Goal: Transaction & Acquisition: Purchase product/service

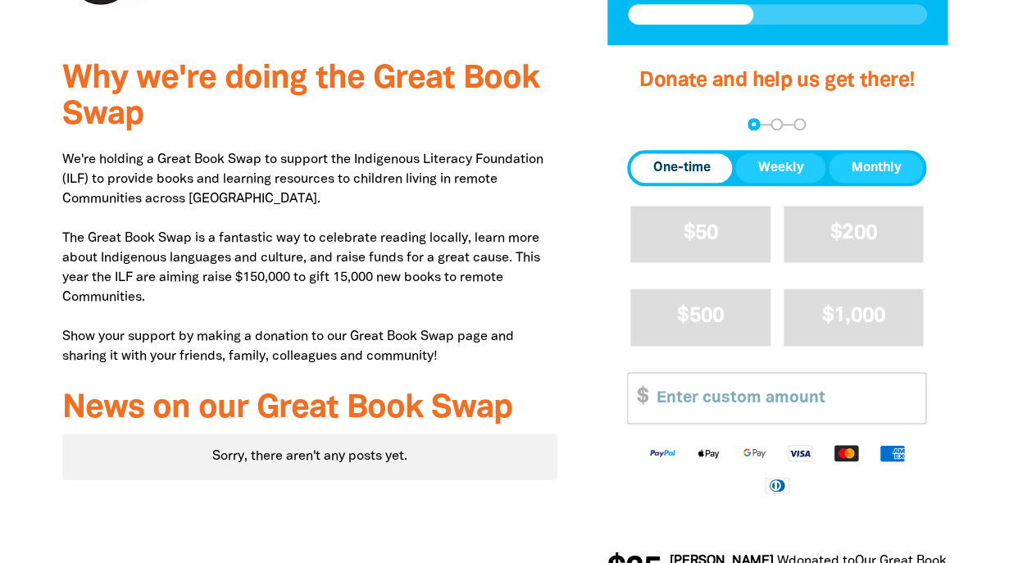
scroll to position [548, 0]
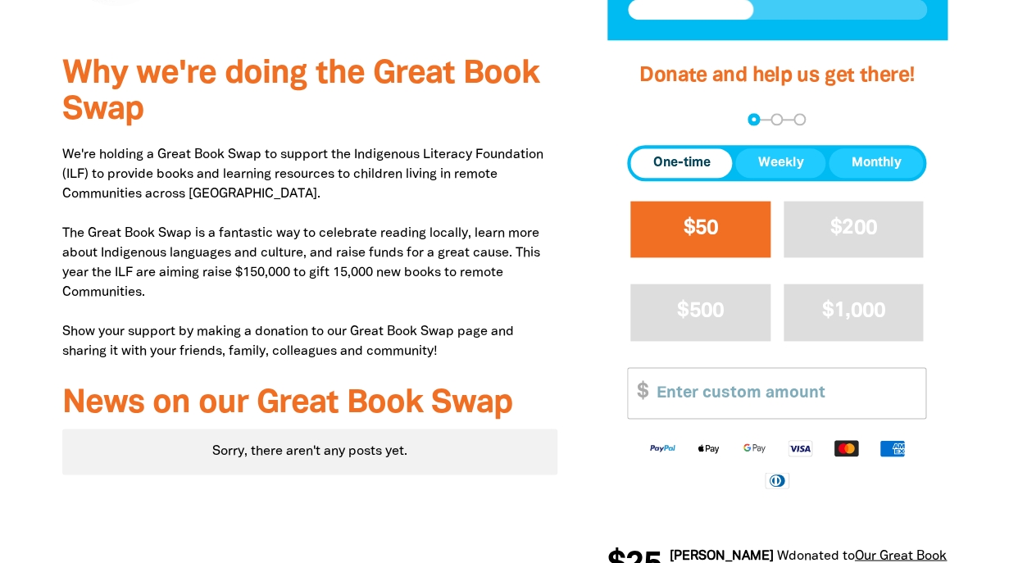
click at [677, 257] on button "$50" at bounding box center [700, 229] width 140 height 57
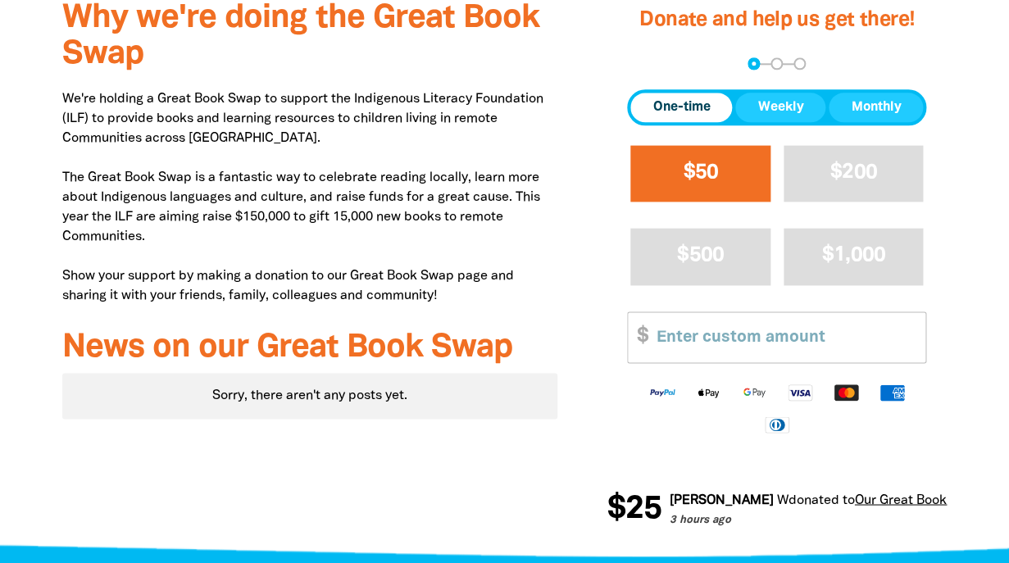
select select "AU"
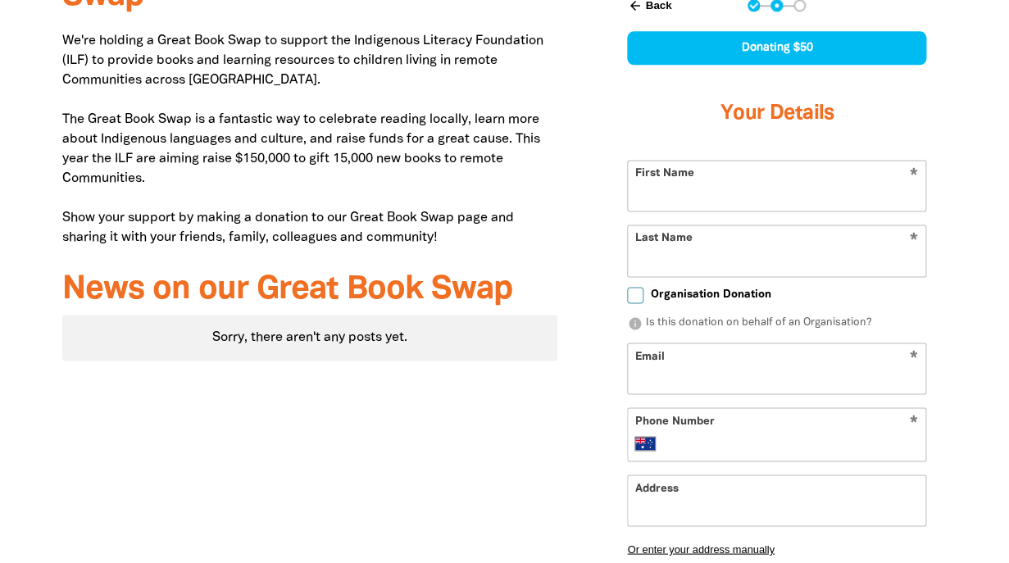
scroll to position [663, 0]
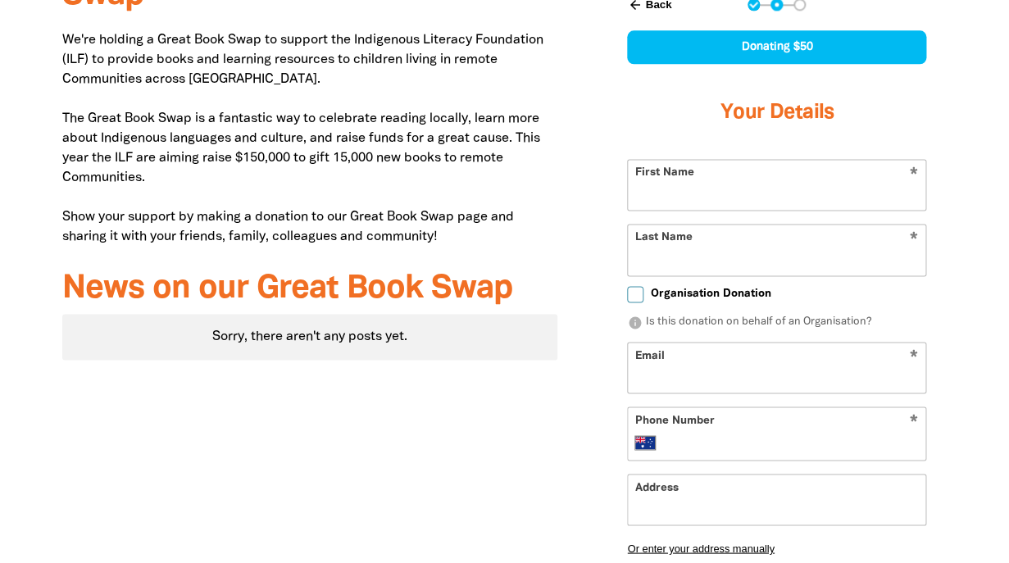
click at [687, 210] on input "First Name" at bounding box center [776, 185] width 297 height 50
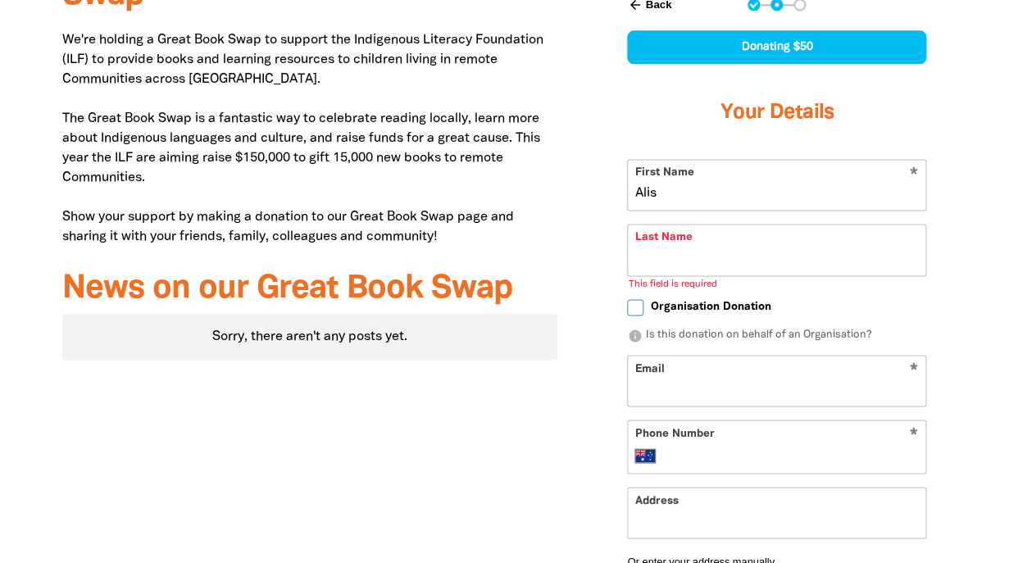
click at [703, 210] on input "Alis" at bounding box center [776, 185] width 297 height 50
type input "[PERSON_NAME]"
click at [693, 274] on input "Last Name" at bounding box center [776, 250] width 297 height 50
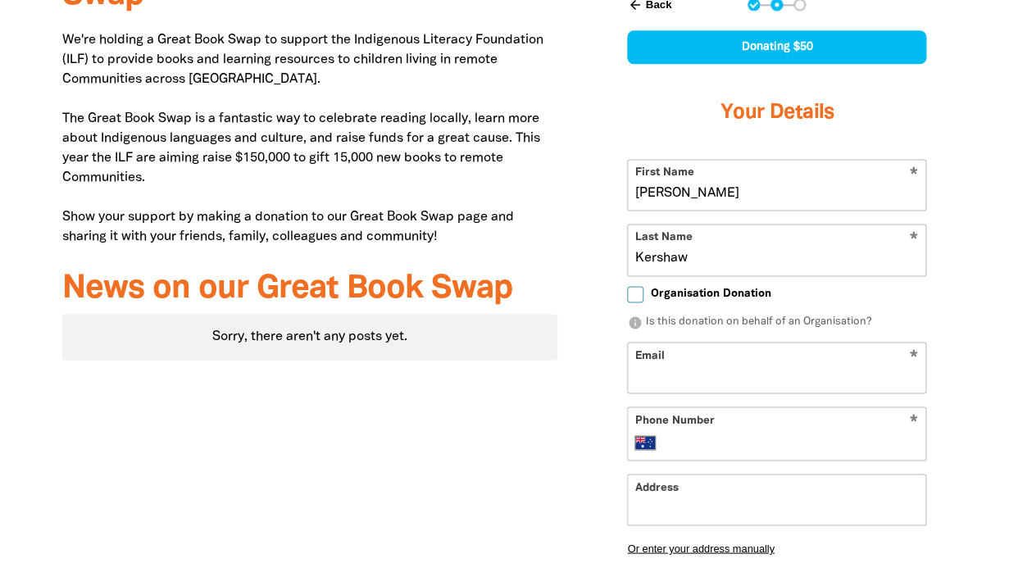
type input "Kershaw"
click at [699, 392] on input "Email" at bounding box center [776, 368] width 297 height 50
type input "[EMAIL_ADDRESS][DOMAIN_NAME]"
click at [694, 452] on input "Phone Number" at bounding box center [793, 443] width 251 height 20
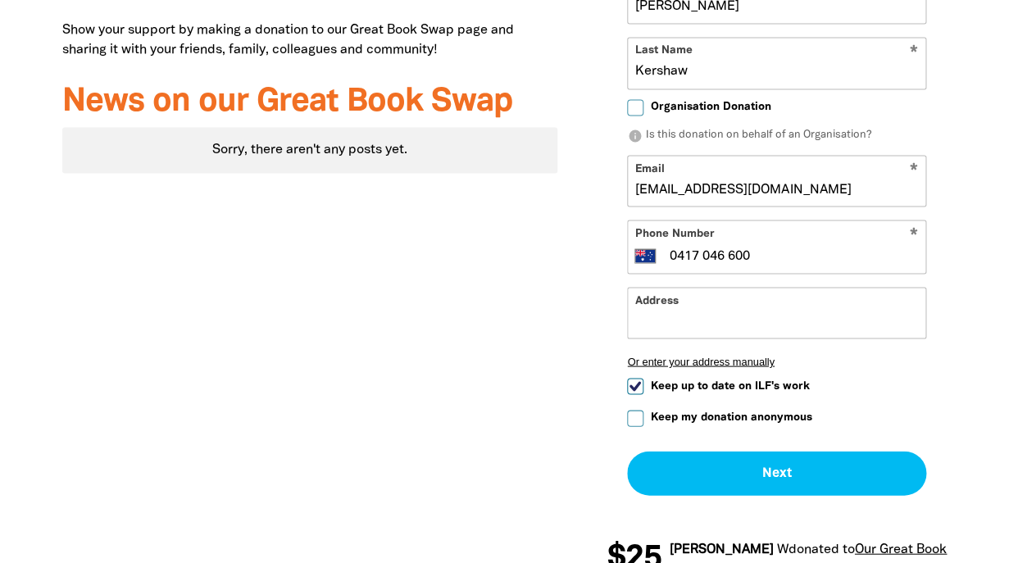
scroll to position [847, 0]
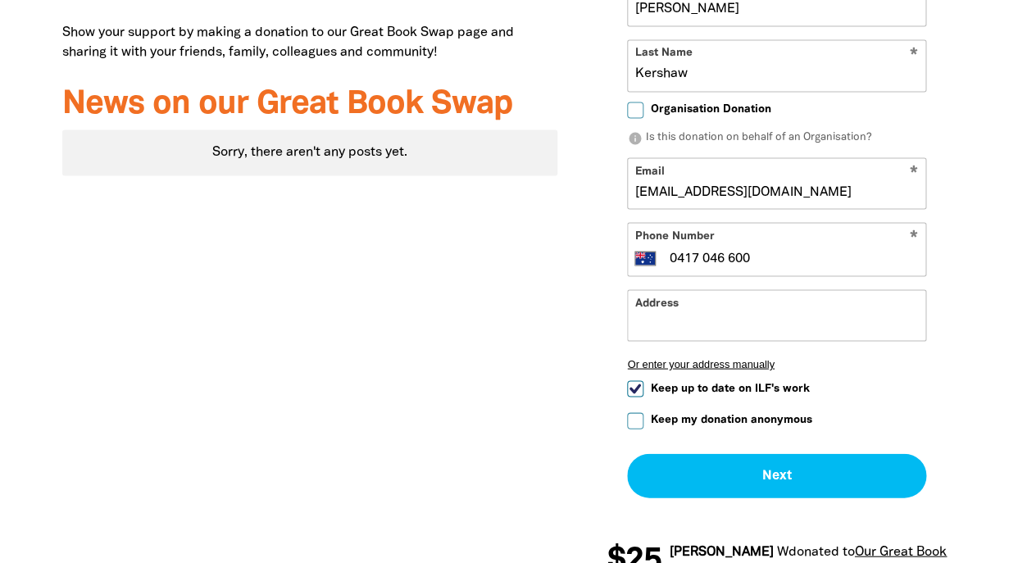
type input "0417 046 600"
click at [656, 340] on input "Address" at bounding box center [776, 315] width 297 height 50
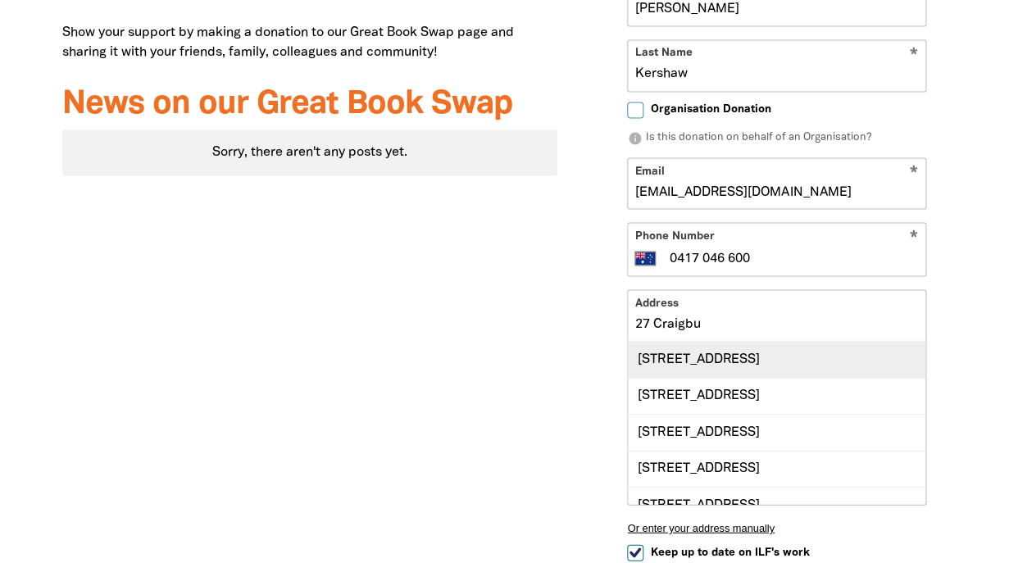
click at [675, 376] on div "[STREET_ADDRESS]" at bounding box center [776, 358] width 297 height 35
type input "[STREET_ADDRESS]"
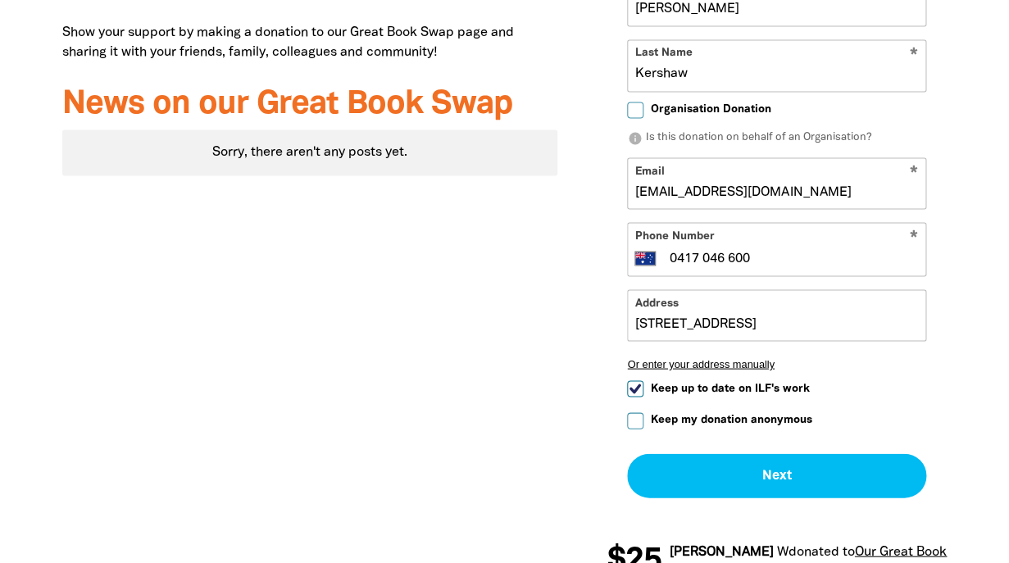
click at [633, 397] on input "Keep up to date on ILF's work" at bounding box center [635, 388] width 16 height 16
checkbox input "false"
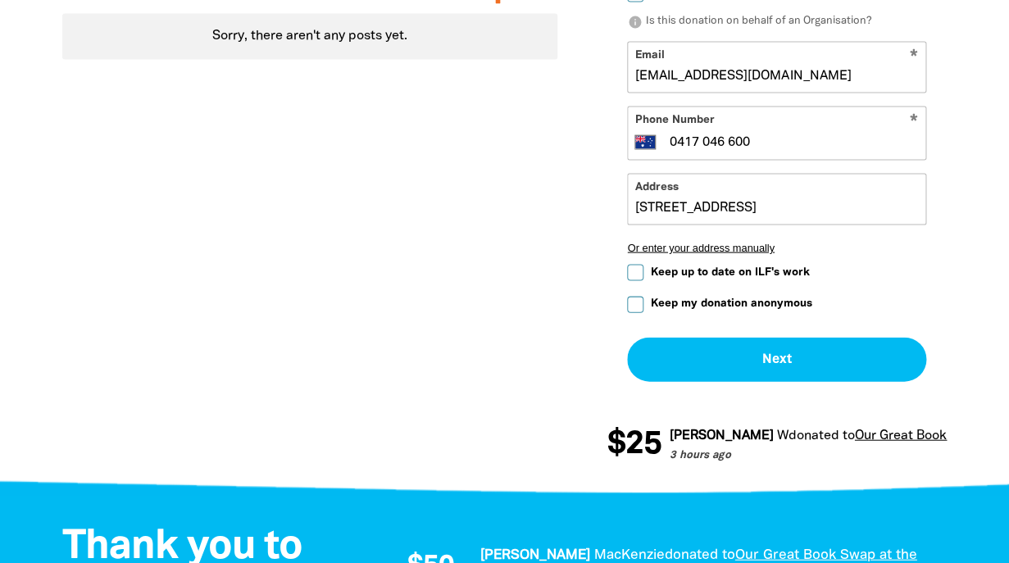
scroll to position [964, 0]
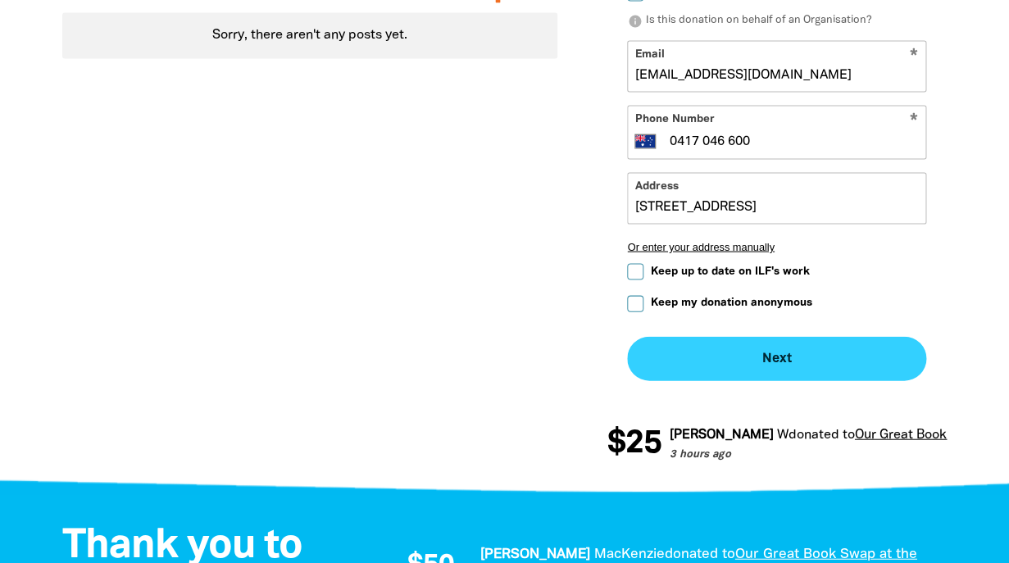
click at [713, 381] on button "Next chevron_right" at bounding box center [776, 359] width 299 height 44
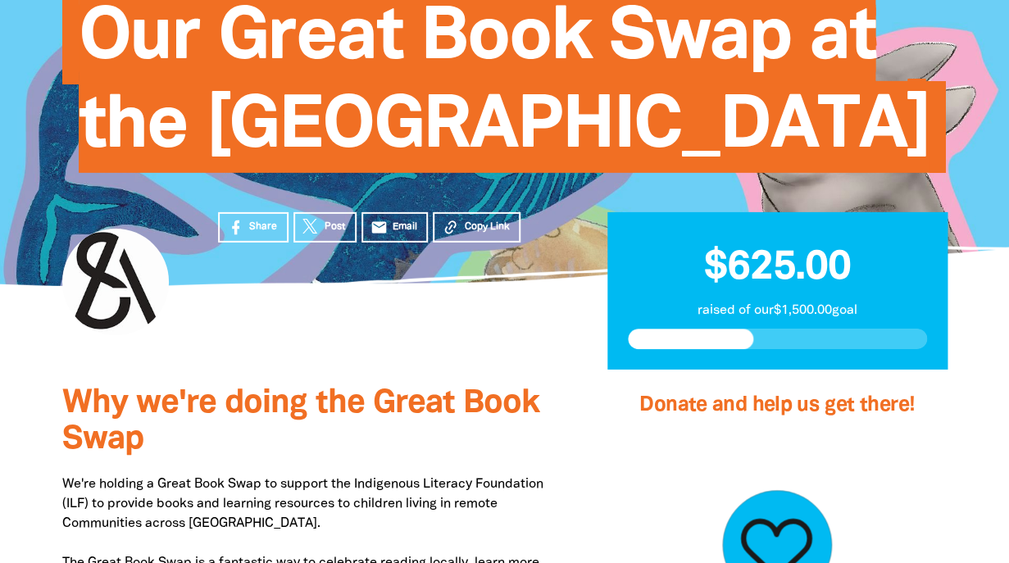
scroll to position [0, 0]
